Goal: Find contact information

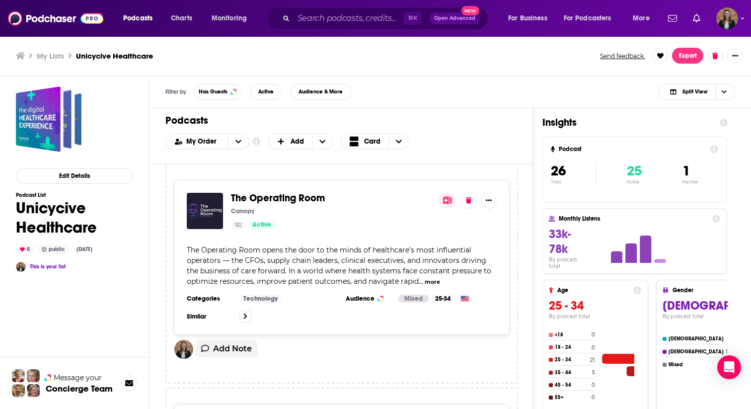
scroll to position [4111, 0]
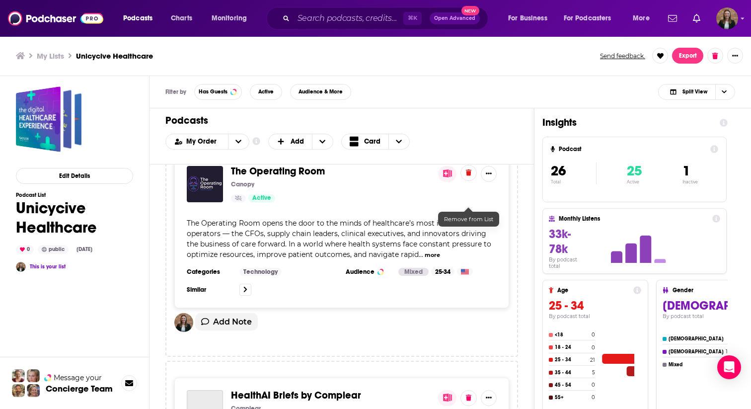
click at [466, 181] on button at bounding box center [469, 173] width 16 height 16
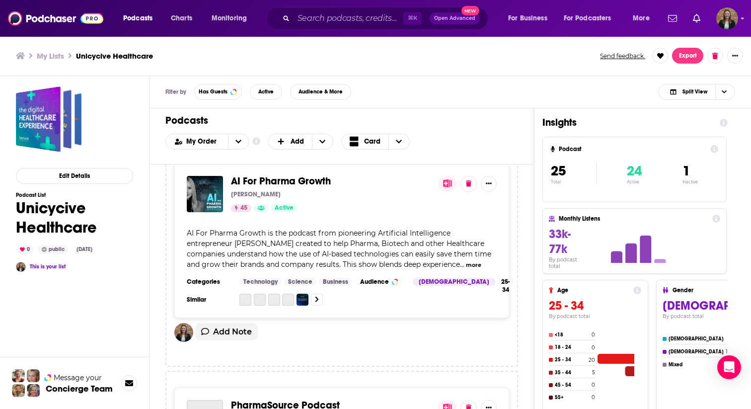
scroll to position [4327, 0]
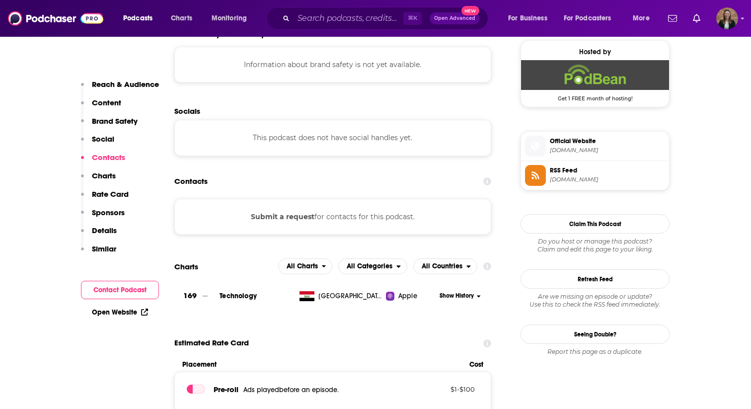
scroll to position [727, 0]
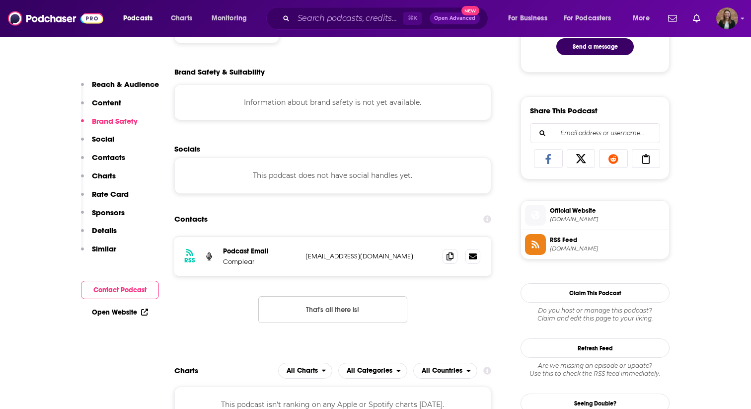
scroll to position [553, 0]
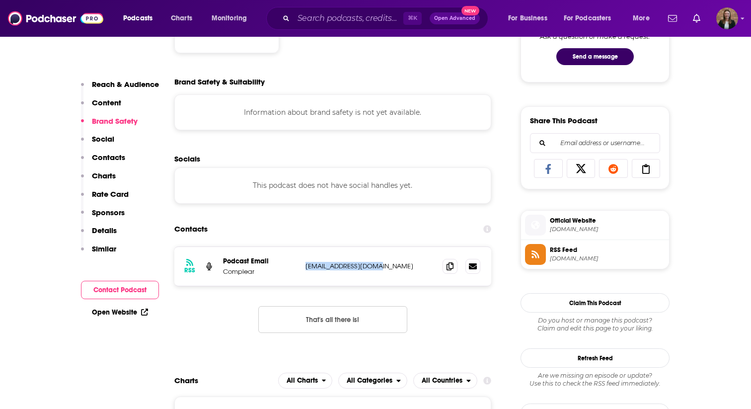
drag, startPoint x: 306, startPoint y: 267, endPoint x: 385, endPoint y: 267, distance: 79.0
click at [385, 267] on p "contact@complear.com" at bounding box center [370, 266] width 129 height 8
copy p "contact@complear.com"
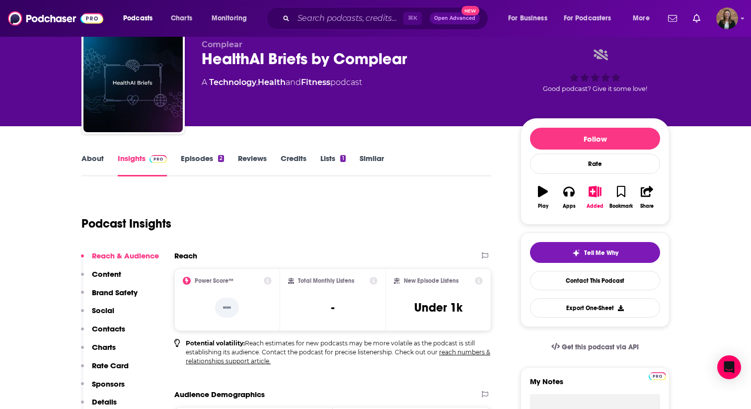
scroll to position [21, 0]
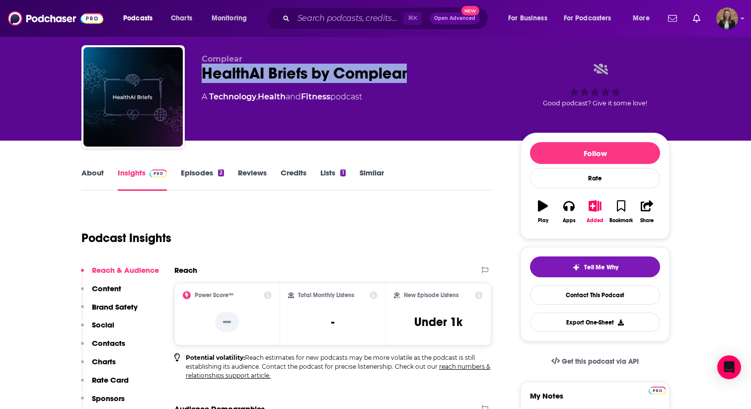
drag, startPoint x: 189, startPoint y: 73, endPoint x: 415, endPoint y: 73, distance: 225.6
click at [415, 73] on div "Complear HealthAI Briefs by Complear A Technology , Health and Fitness podcast …" at bounding box center [375, 98] width 588 height 107
copy h2 "HealthAI Briefs by Complear"
click at [88, 177] on link "About" at bounding box center [92, 179] width 22 height 23
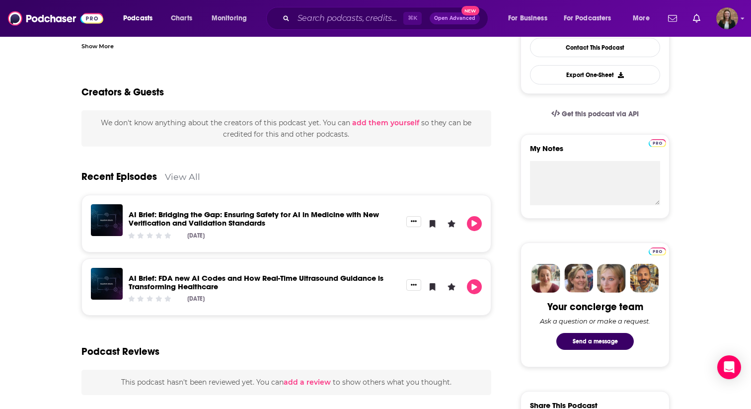
scroll to position [270, 0]
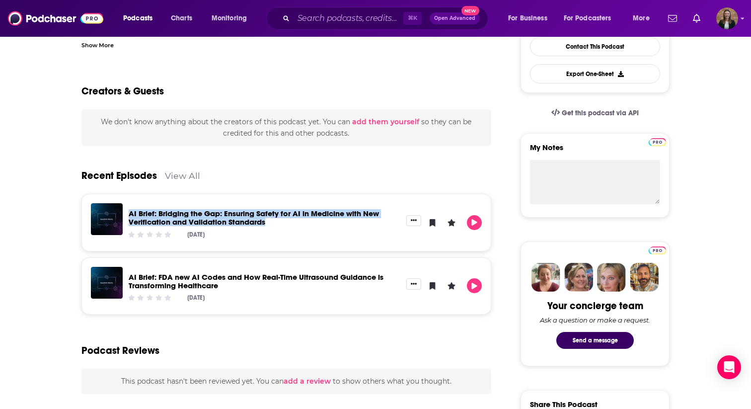
drag, startPoint x: 127, startPoint y: 211, endPoint x: 279, endPoint y: 218, distance: 151.7
click at [279, 218] on div "AI Brief: Bridging the Gap: Ensuring Safety for AI in Medicine with New Verific…" at bounding box center [265, 222] width 284 height 39
copy link "AI Brief: Bridging the Gap: Ensuring Safety for AI in Medicine with New Verific…"
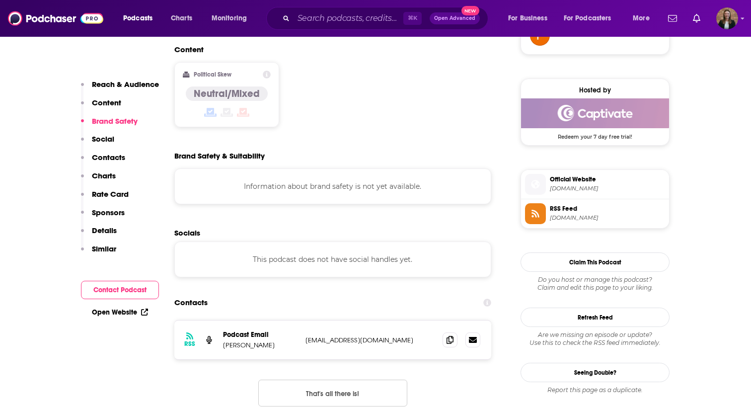
scroll to position [798, 0]
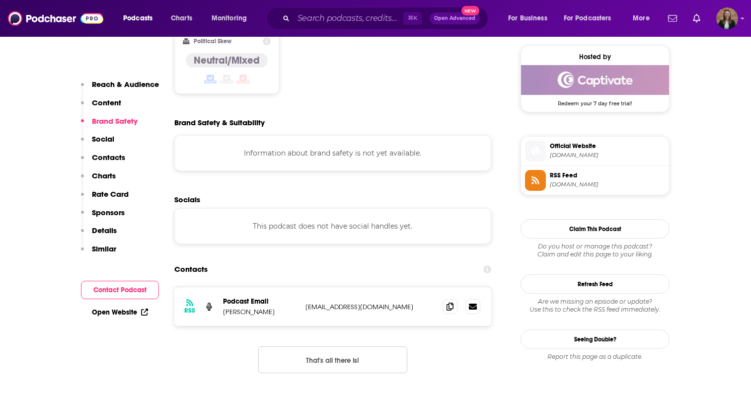
drag, startPoint x: 305, startPoint y: 269, endPoint x: 425, endPoint y: 270, distance: 120.7
click at [425, 287] on div "RSS Podcast Email Dr Andree Bates aibusiness@ultimatepodcastgroup.com aibusines…" at bounding box center [332, 306] width 317 height 39
copy p "aibusiness@ultimatepodcastgroup.com"
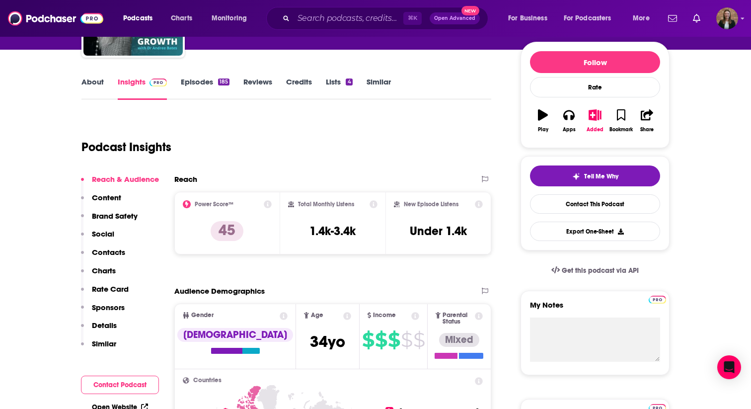
scroll to position [0, 0]
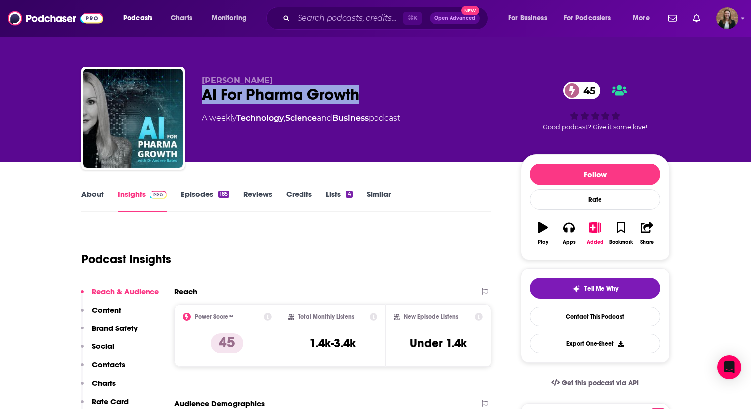
drag, startPoint x: 200, startPoint y: 94, endPoint x: 378, endPoint y: 94, distance: 178.4
click at [378, 94] on div "Dr Andree Bates AI For Pharma Growth 45 A weekly Technology , Science and Busin…" at bounding box center [375, 120] width 588 height 107
copy h2 "AI For Pharma Growth"
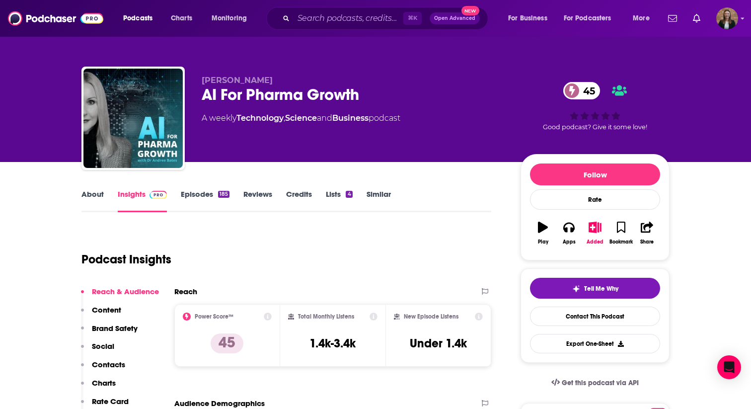
click at [85, 197] on link "About" at bounding box center [92, 200] width 22 height 23
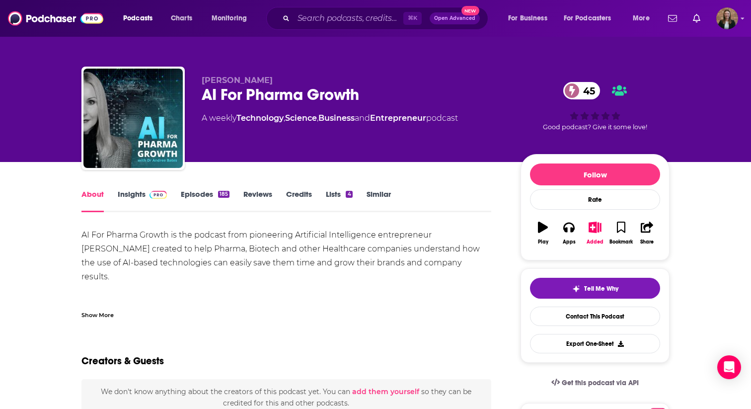
click at [135, 199] on link "Insights" at bounding box center [142, 200] width 49 height 23
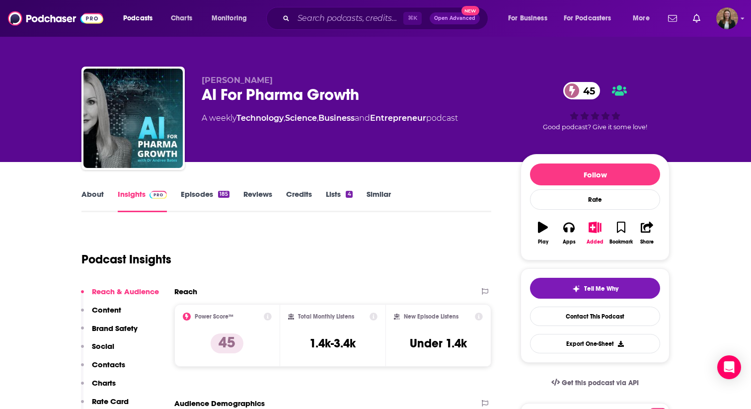
click at [189, 201] on link "Episodes 185" at bounding box center [205, 200] width 49 height 23
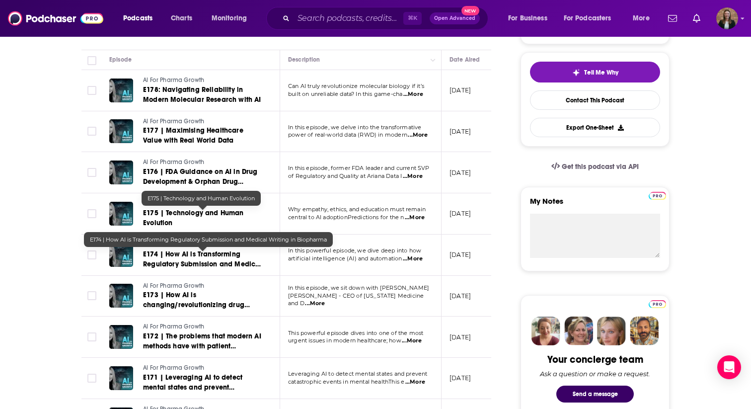
scroll to position [228, 0]
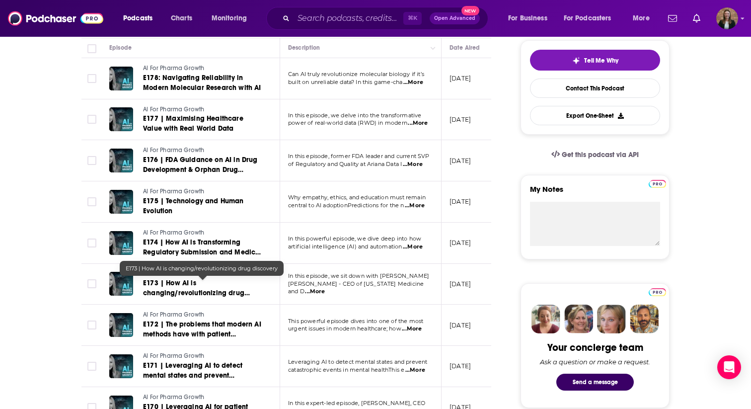
click at [183, 281] on span "E173 | How AI is changing/revolutionizing drug discovery" at bounding box center [196, 293] width 107 height 28
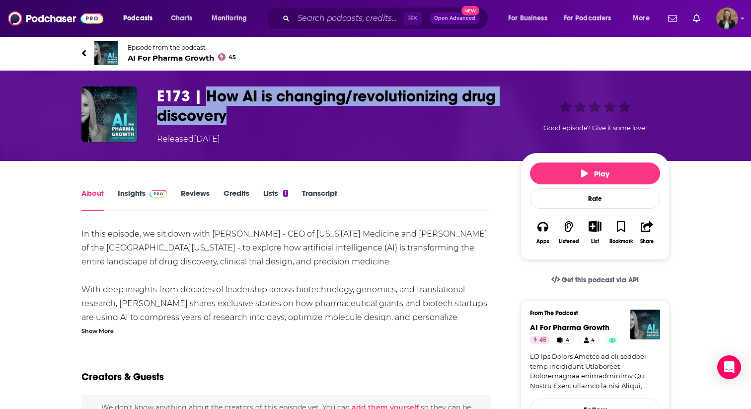
drag, startPoint x: 207, startPoint y: 92, endPoint x: 234, endPoint y: 114, distance: 35.4
click at [234, 114] on h1 "E173 | How AI is changing/revolutionizing drug discovery" at bounding box center [331, 105] width 348 height 39
copy h1 "How AI is changing/revolutionizing drug discovery"
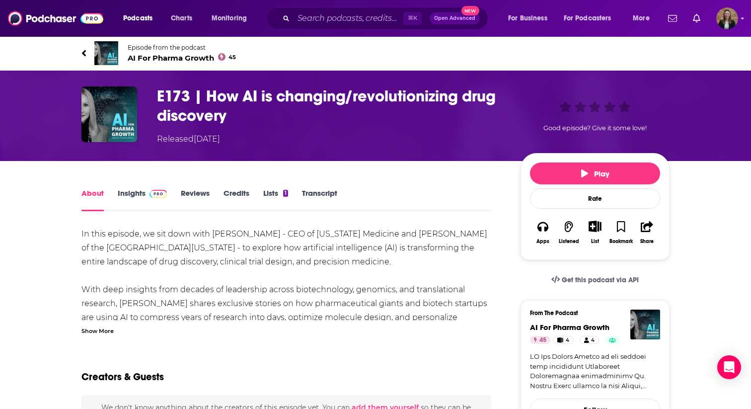
click at [162, 93] on h1 "E173 | How AI is changing/revolutionizing drug discovery" at bounding box center [331, 105] width 348 height 39
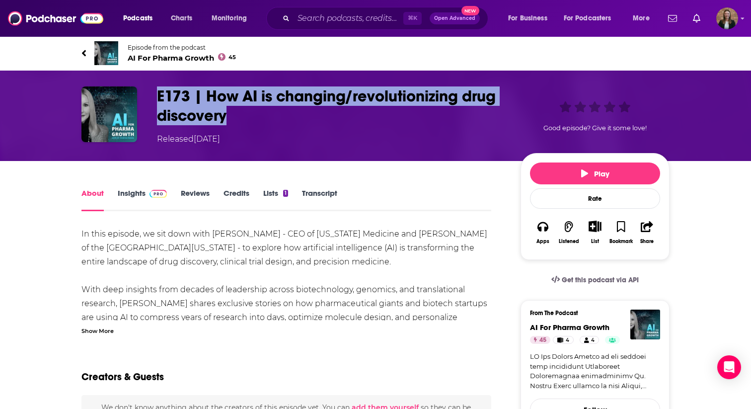
drag, startPoint x: 156, startPoint y: 94, endPoint x: 273, endPoint y: 110, distance: 118.4
click at [273, 110] on div "E173 | How AI is changing/revolutionizing drug discovery Released Tuesday, 8th …" at bounding box center [375, 115] width 588 height 59
copy h1 "E173 | How AI is changing/revolutionizing drug discovery"
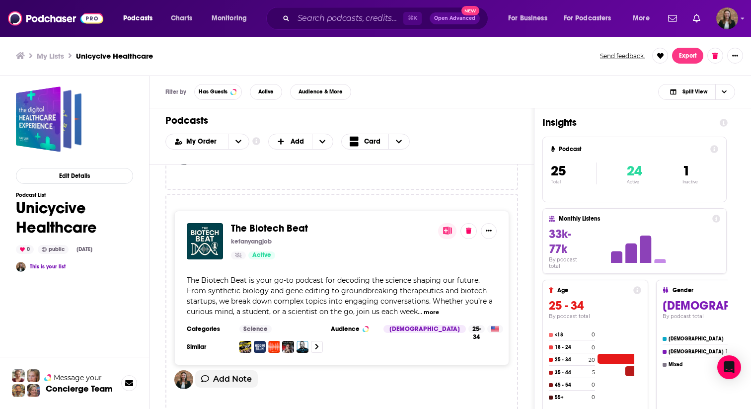
scroll to position [5178, 0]
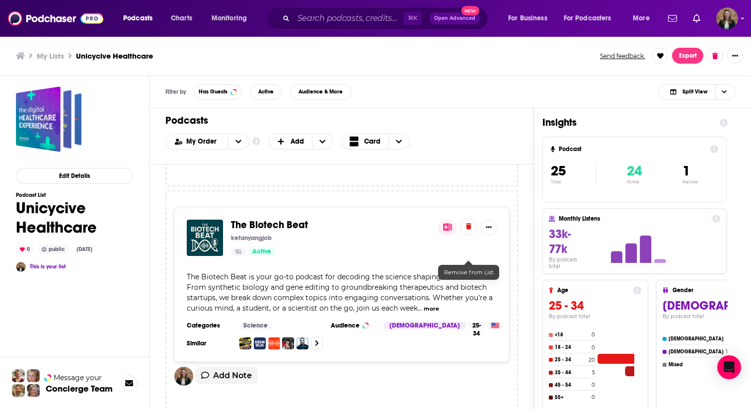
click at [471, 234] on button at bounding box center [469, 227] width 16 height 16
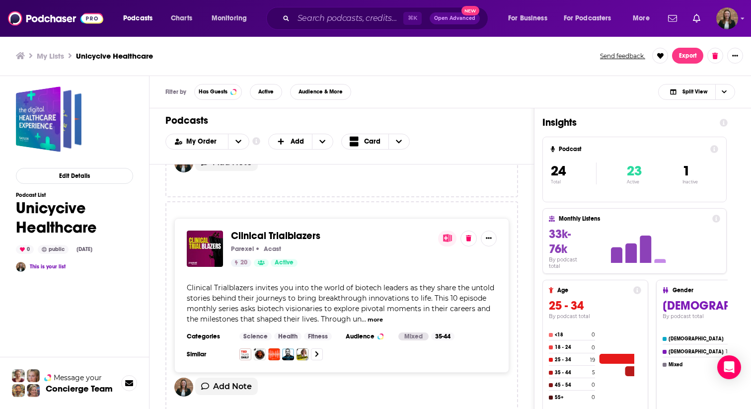
scroll to position [5209, 0]
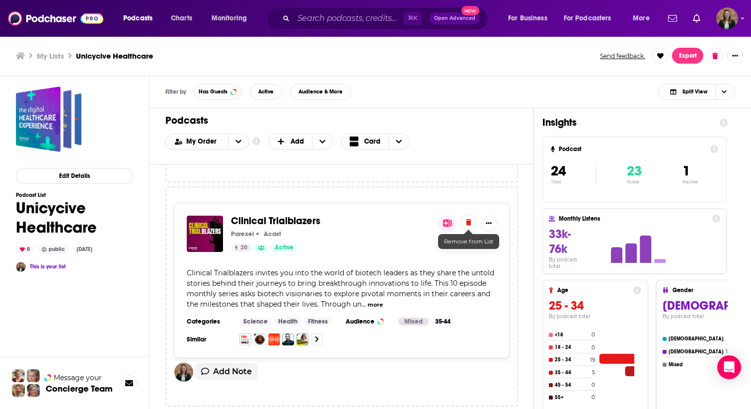
click at [473, 227] on button at bounding box center [469, 223] width 16 height 16
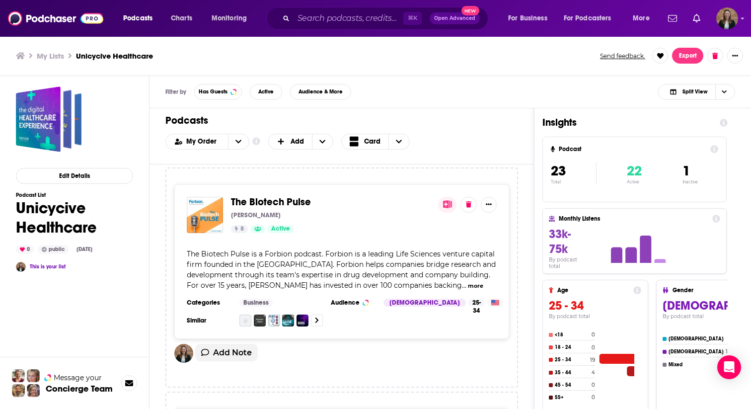
scroll to position [4985, 0]
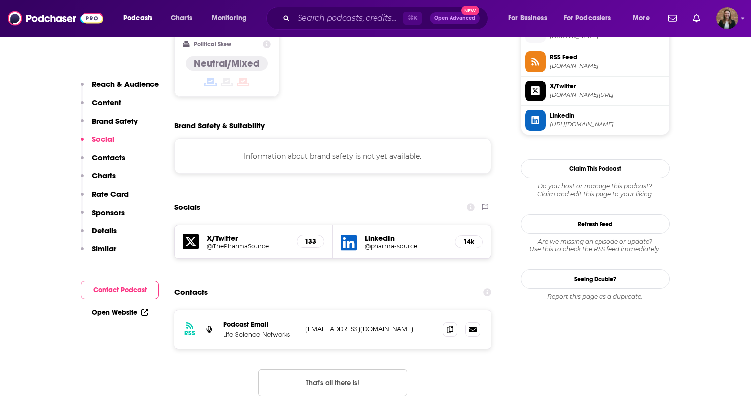
scroll to position [839, 0]
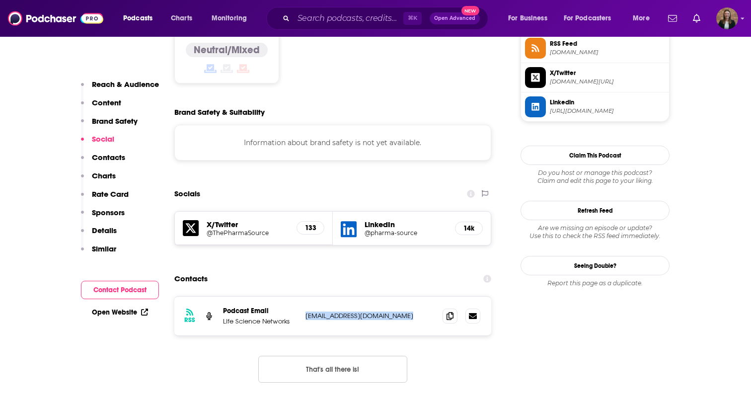
drag, startPoint x: 305, startPoint y: 246, endPoint x: 414, endPoint y: 246, distance: 108.8
click at [414, 312] on p "luke@lifesciencenetworks.com" at bounding box center [370, 316] width 129 height 8
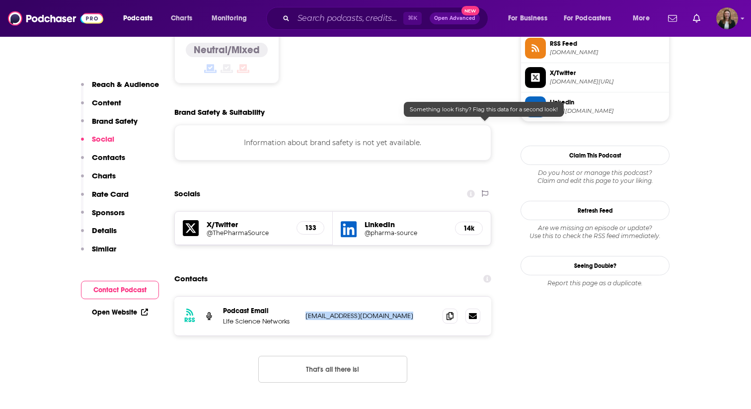
copy p "luke@lifesciencenetworks.com"
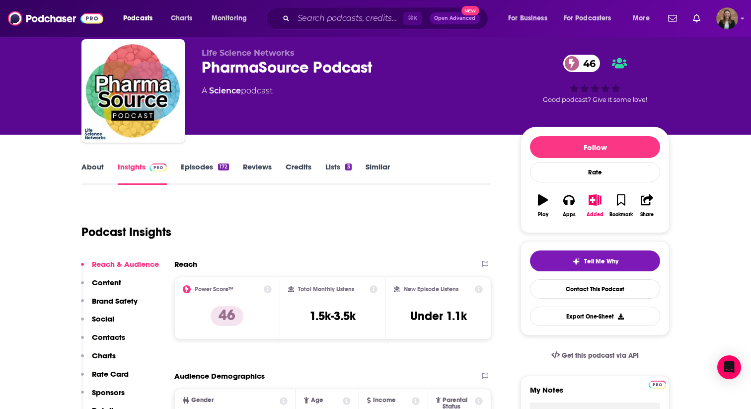
scroll to position [3, 0]
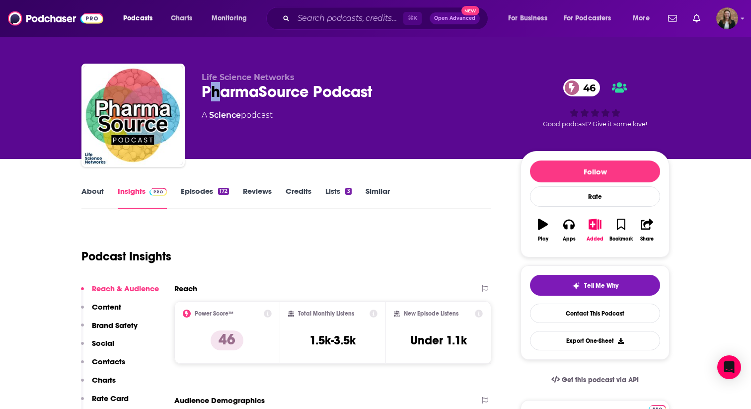
click at [217, 88] on div "PharmaSource Podcast 46" at bounding box center [353, 91] width 303 height 19
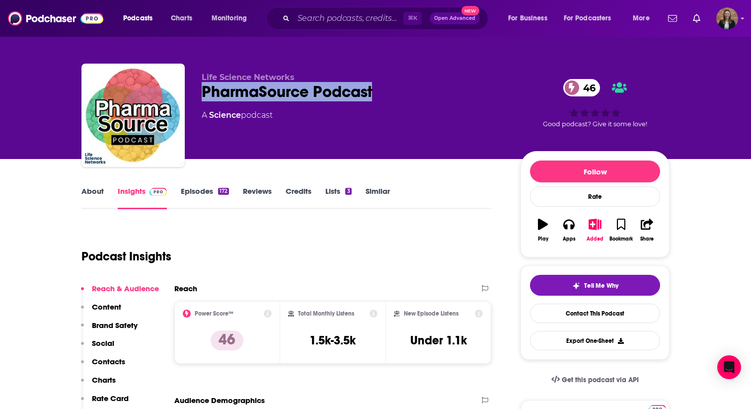
drag, startPoint x: 202, startPoint y: 86, endPoint x: 376, endPoint y: 87, distance: 174.4
click at [376, 87] on div "PharmaSource Podcast 46" at bounding box center [353, 91] width 303 height 19
copy h2 "PharmaSource Podcast"
click at [206, 186] on link "Episodes 172" at bounding box center [205, 197] width 48 height 23
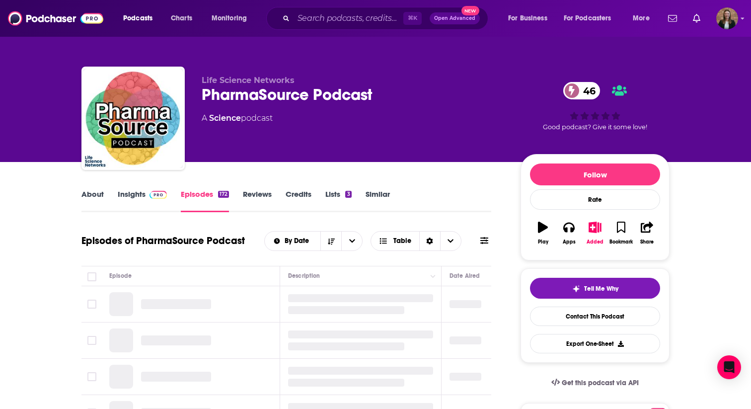
click at [88, 194] on link "About" at bounding box center [92, 200] width 22 height 23
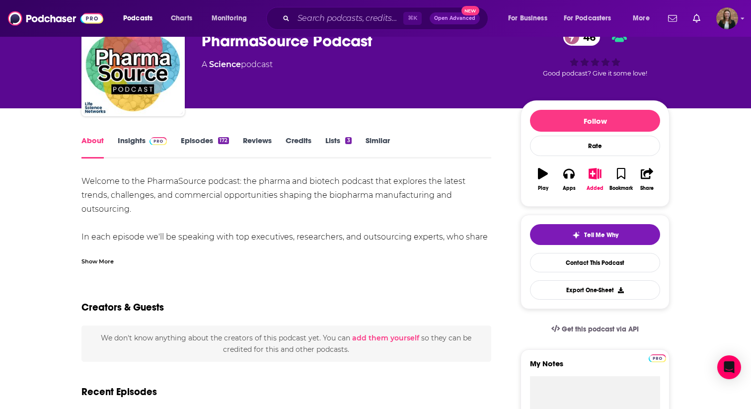
scroll to position [56, 0]
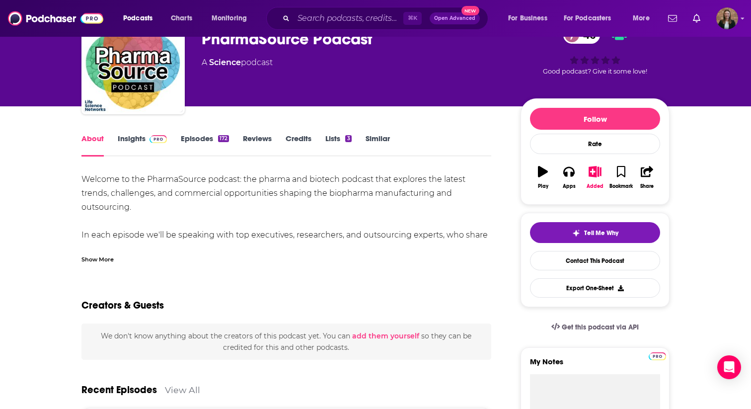
click at [194, 142] on link "Episodes 172" at bounding box center [205, 145] width 48 height 23
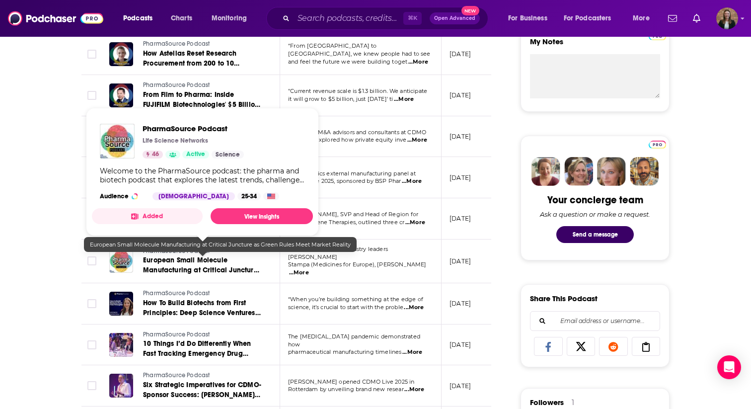
scroll to position [377, 0]
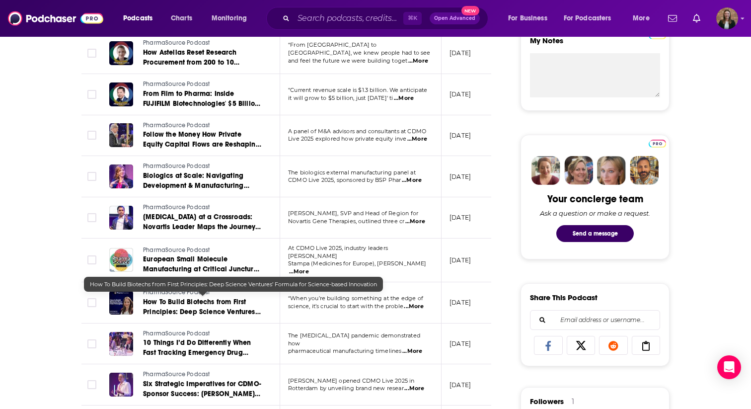
click at [178, 298] on span "How To Build Biotechs from First Principles: Deep Science Ventures’ Formula for…" at bounding box center [202, 317] width 118 height 38
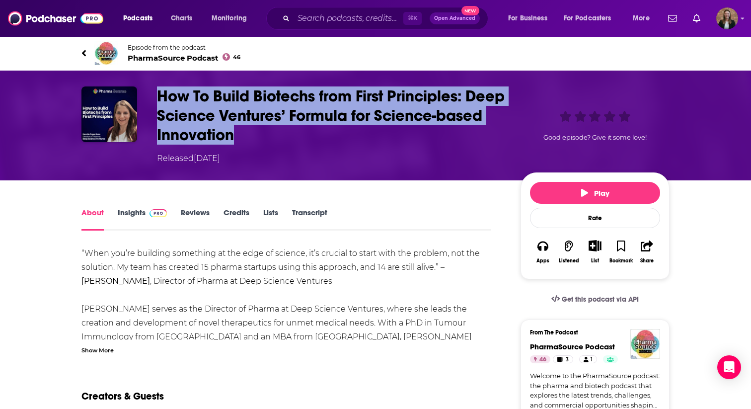
drag, startPoint x: 155, startPoint y: 90, endPoint x: 294, endPoint y: 135, distance: 146.6
click at [294, 135] on div "How To Build Biotechs from First Principles: Deep Science Ventures’ Formula for…" at bounding box center [375, 125] width 588 height 78
copy h1 "How To Build Biotechs from First Principles: Deep Science Ventures’ Formula for…"
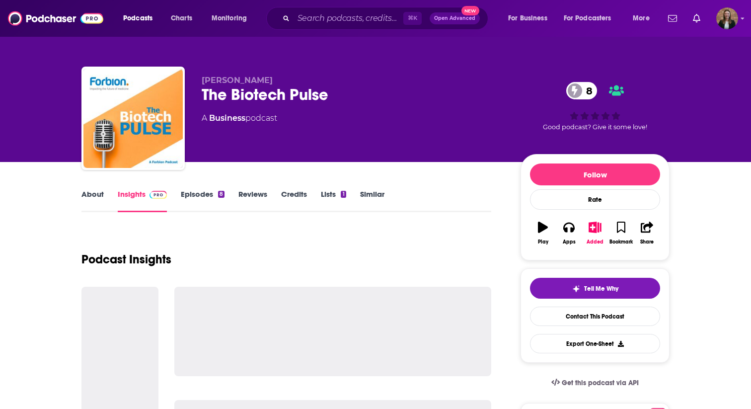
click at [103, 201] on link "About" at bounding box center [92, 200] width 22 height 23
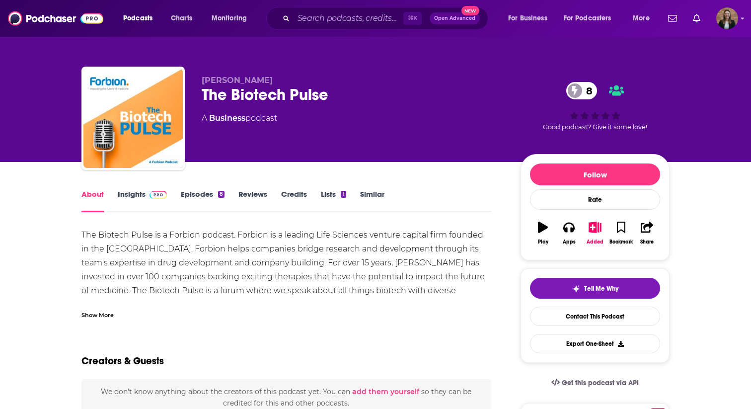
click at [135, 192] on link "Insights" at bounding box center [142, 200] width 49 height 23
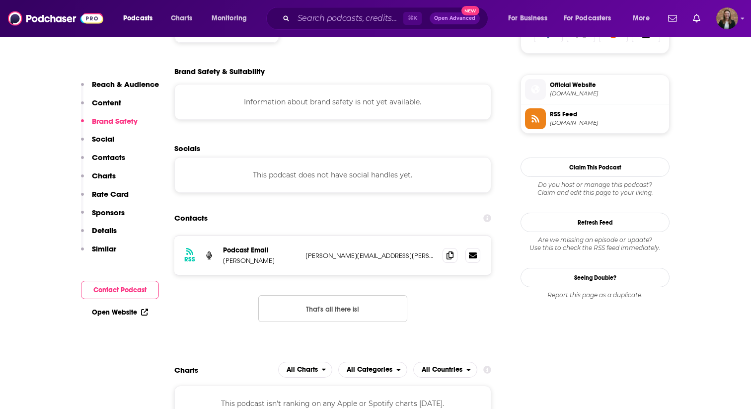
scroll to position [700, 0]
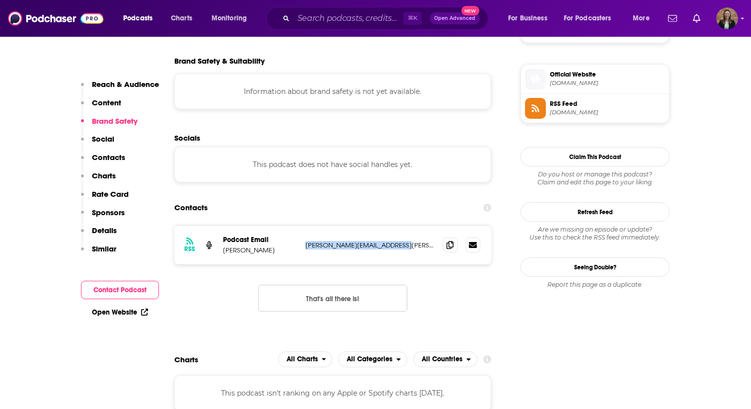
drag, startPoint x: 302, startPoint y: 244, endPoint x: 413, endPoint y: 244, distance: 111.3
click at [413, 244] on div "RSS Podcast Email Laura Asbjornsen laura.asbjornsen@forbion.com laura.asbjornse…" at bounding box center [332, 245] width 317 height 39
copy p "laura.asbjornsen@forbion.com"
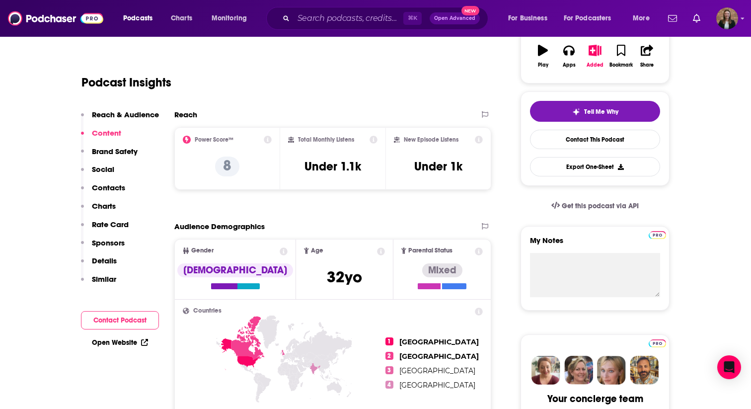
scroll to position [0, 0]
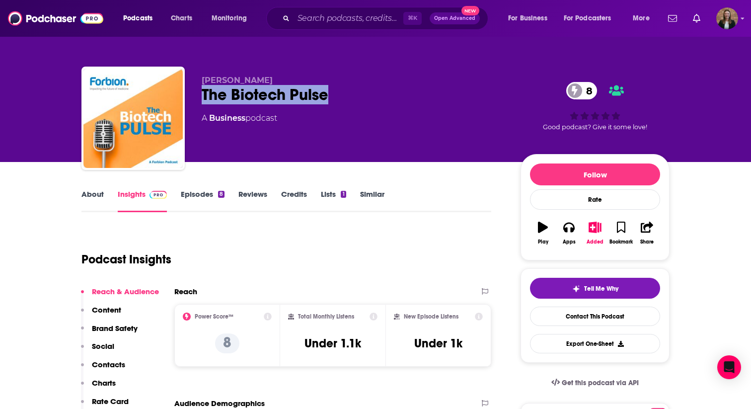
drag, startPoint x: 201, startPoint y: 93, endPoint x: 332, endPoint y: 96, distance: 131.2
click at [332, 96] on div "Laura Asbjornsen The Biotech Pulse 8 A Business podcast 8 Good podcast? Give it…" at bounding box center [375, 120] width 588 height 107
copy h2 "The Biotech Pulse"
click at [92, 191] on link "About" at bounding box center [92, 200] width 22 height 23
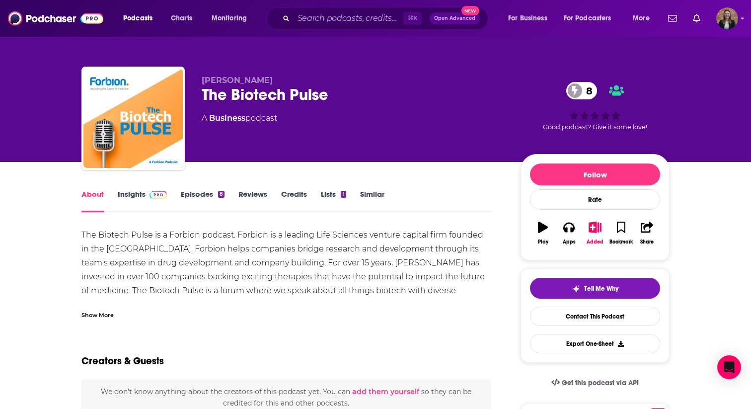
click at [196, 194] on link "Episodes 8" at bounding box center [203, 200] width 44 height 23
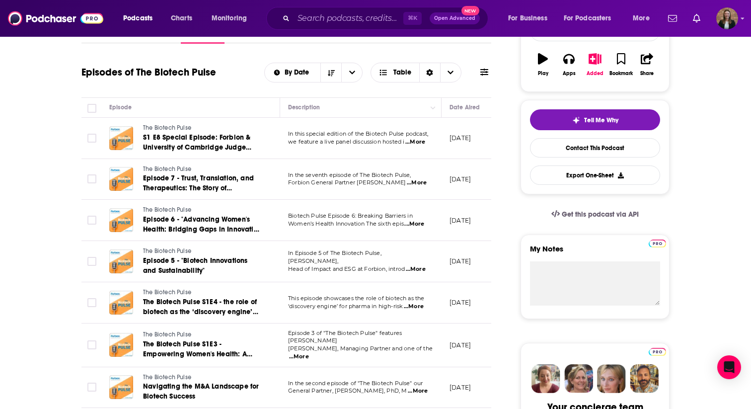
scroll to position [169, 0]
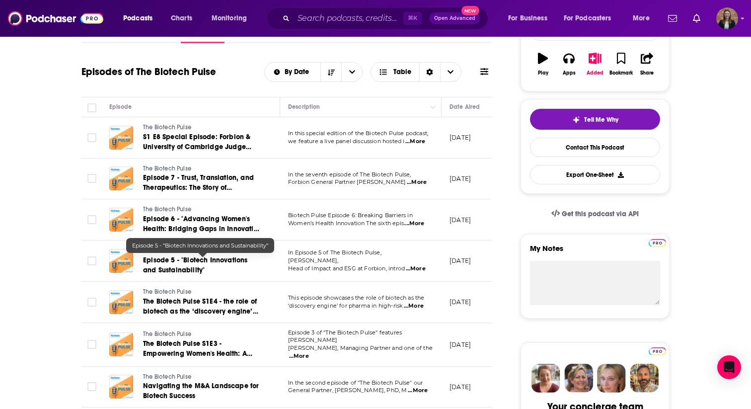
click at [193, 260] on span "Episode 5 - "Biotech Innovations and Sustainability"" at bounding box center [195, 265] width 104 height 18
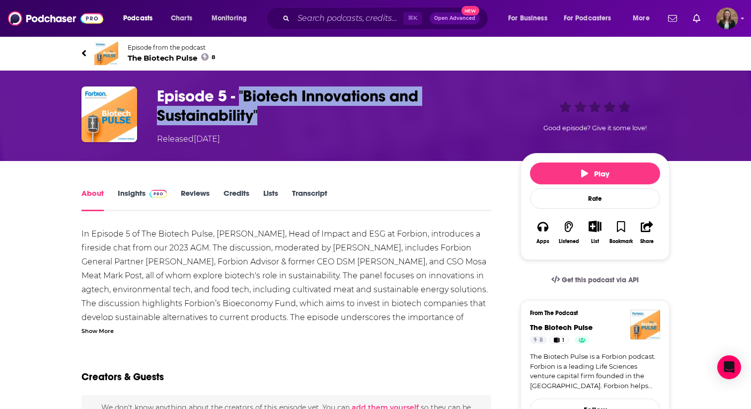
drag, startPoint x: 239, startPoint y: 90, endPoint x: 261, endPoint y: 116, distance: 33.8
click at [261, 116] on h1 "Episode 5 - "Biotech Innovations and Sustainability"" at bounding box center [331, 105] width 348 height 39
copy h1 ""Biotech Innovations and Sustainability""
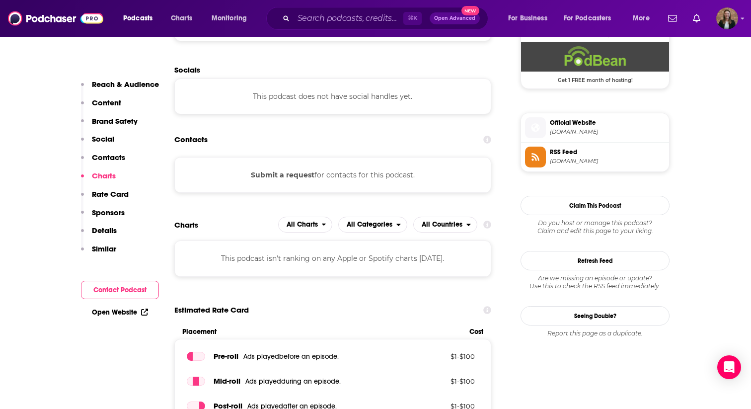
scroll to position [740, 0]
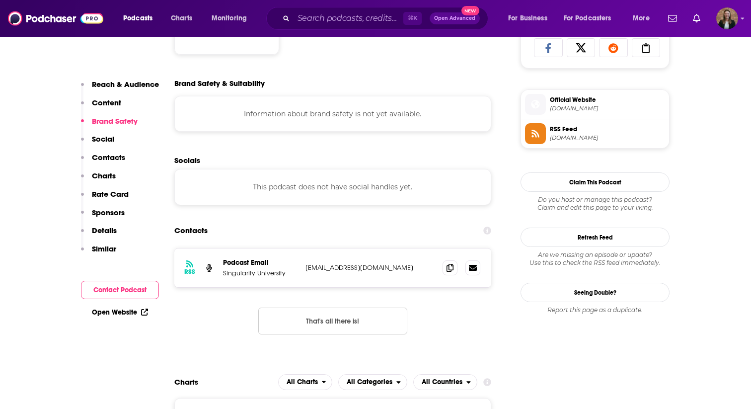
scroll to position [703, 0]
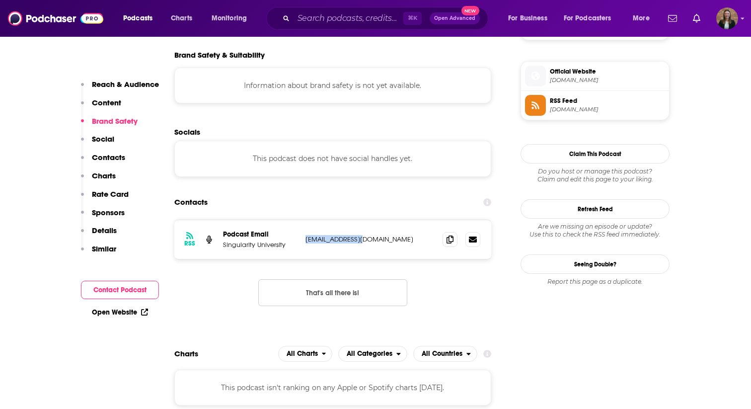
drag, startPoint x: 307, startPoint y: 240, endPoint x: 372, endPoint y: 240, distance: 64.6
click at [372, 240] on p "[EMAIL_ADDRESS][DOMAIN_NAME]" at bounding box center [370, 239] width 129 height 8
copy p "[EMAIL_ADDRESS][DOMAIN_NAME]"
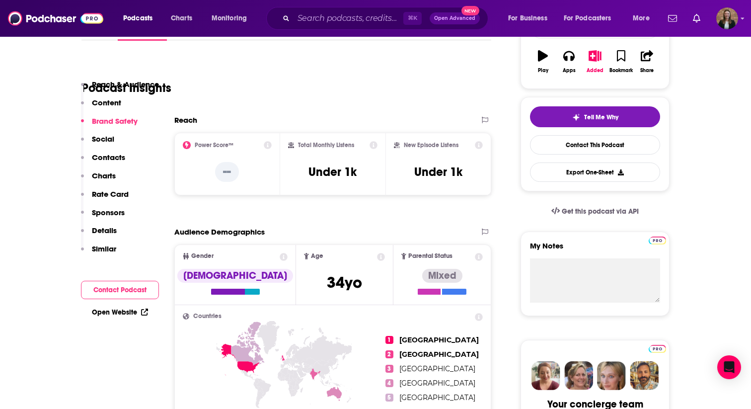
scroll to position [52, 0]
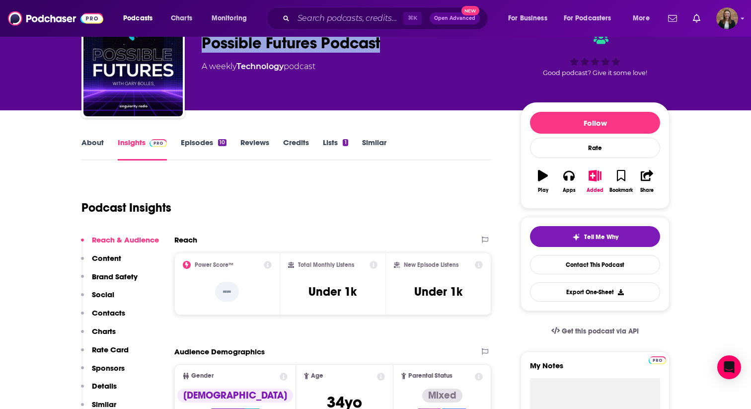
drag, startPoint x: 202, startPoint y: 41, endPoint x: 380, endPoint y: 43, distance: 177.9
click at [380, 43] on div "Possible Futures Podcast" at bounding box center [353, 42] width 303 height 19
copy h2 "Possible Futures Podcast"
click at [85, 145] on link "About" at bounding box center [92, 149] width 22 height 23
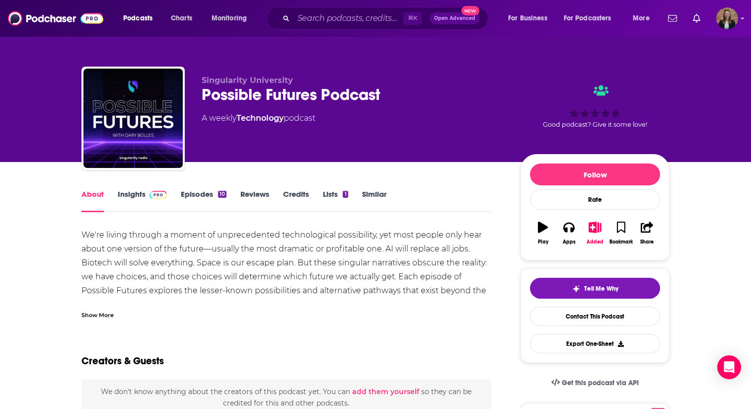
click at [199, 200] on link "Episodes 10" at bounding box center [204, 200] width 46 height 23
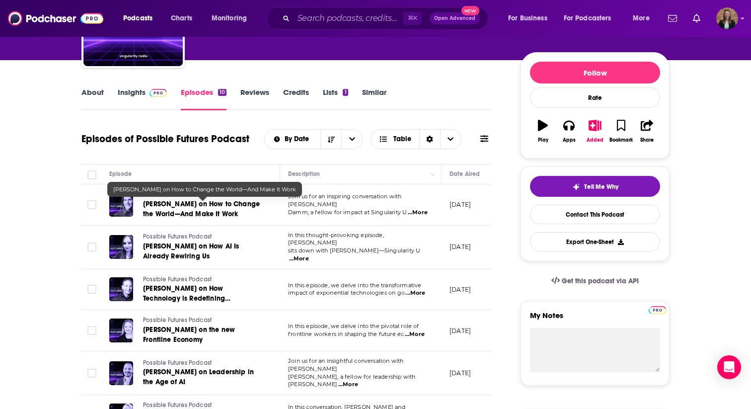
scroll to position [158, 0]
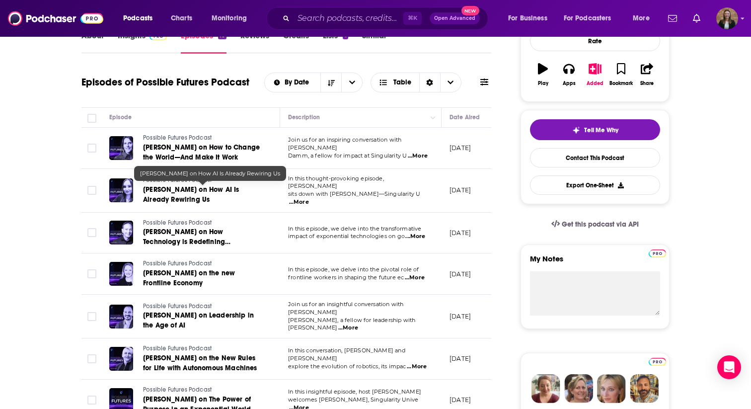
click at [150, 192] on span "Nell Watson on How AI Is Already Rewiring Us" at bounding box center [191, 194] width 96 height 18
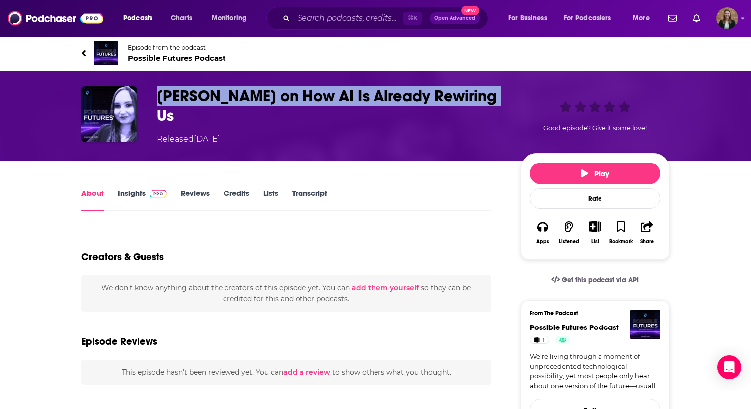
drag, startPoint x: 159, startPoint y: 96, endPoint x: 498, endPoint y: 102, distance: 338.9
click at [498, 102] on h1 "Nell Watson on How AI Is Already Rewiring Us" at bounding box center [331, 105] width 348 height 39
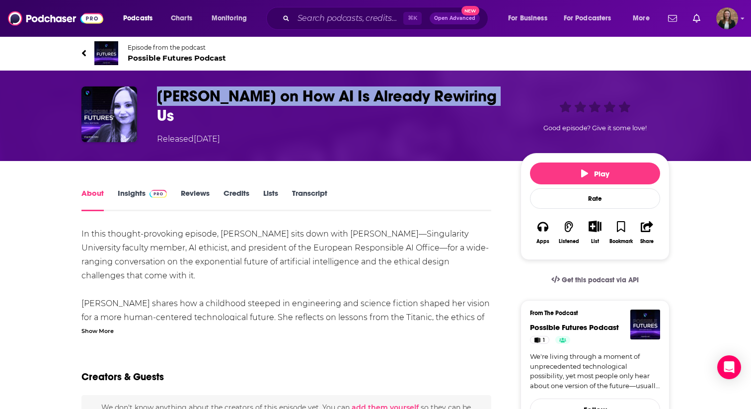
copy h1 "Nell Watson on How AI Is Already Rewiring Us"
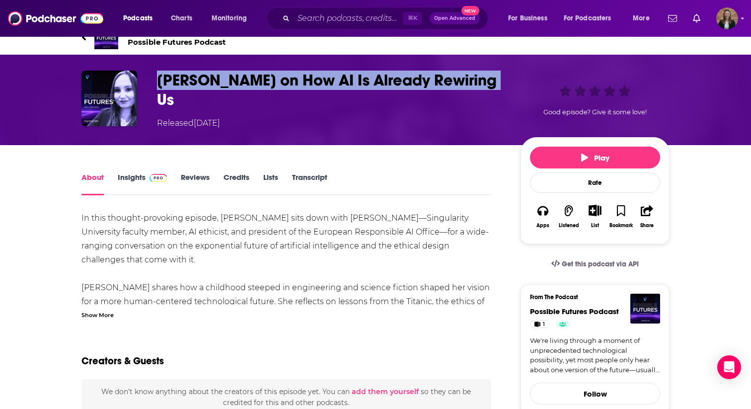
scroll to position [9, 0]
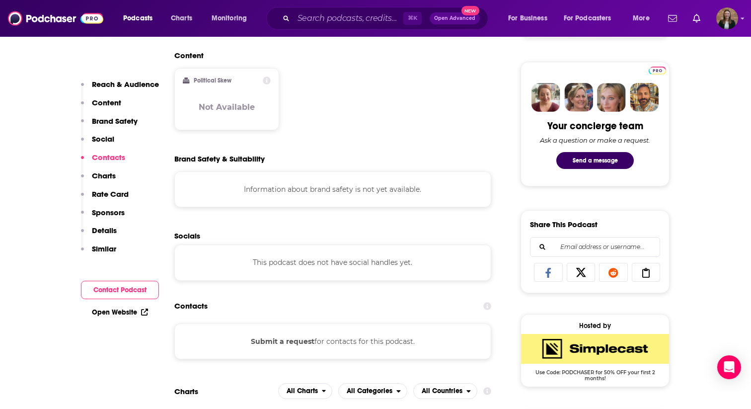
scroll to position [428, 0]
